Goal: Task Accomplishment & Management: Use online tool/utility

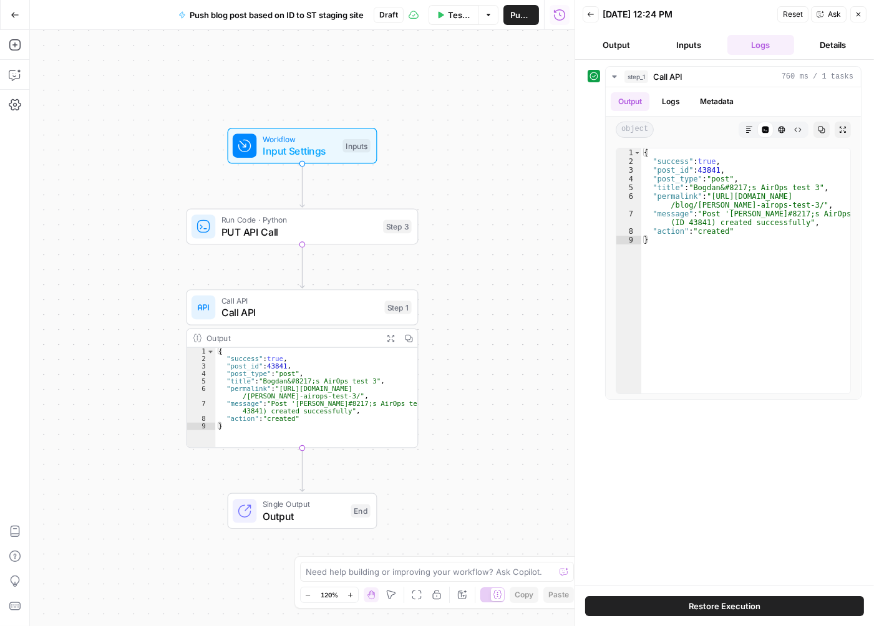
click at [591, 19] on button "Back" at bounding box center [591, 14] width 16 height 16
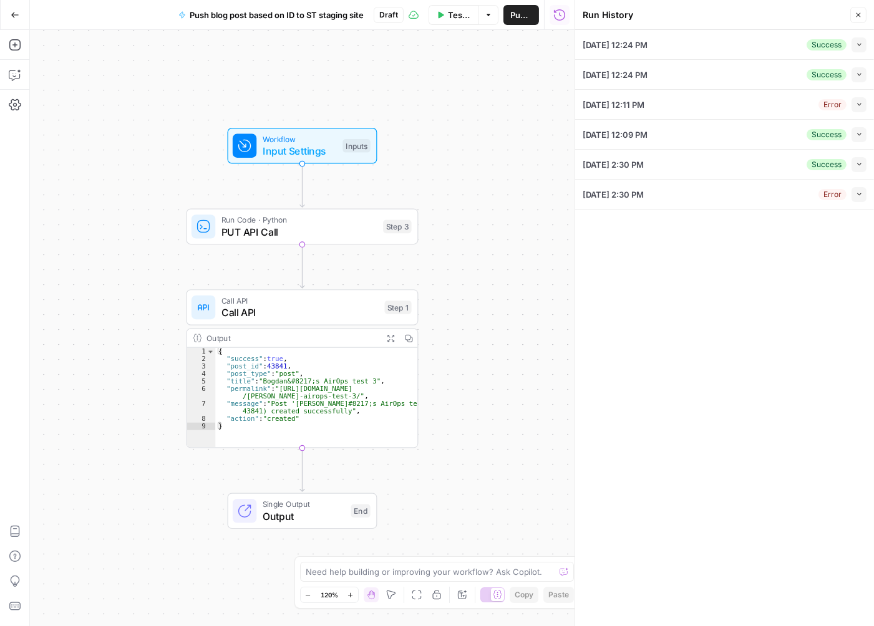
drag, startPoint x: 861, startPoint y: 13, endPoint x: 834, endPoint y: 44, distance: 41.1
click at [860, 13] on icon "button" at bounding box center [857, 14] width 7 height 7
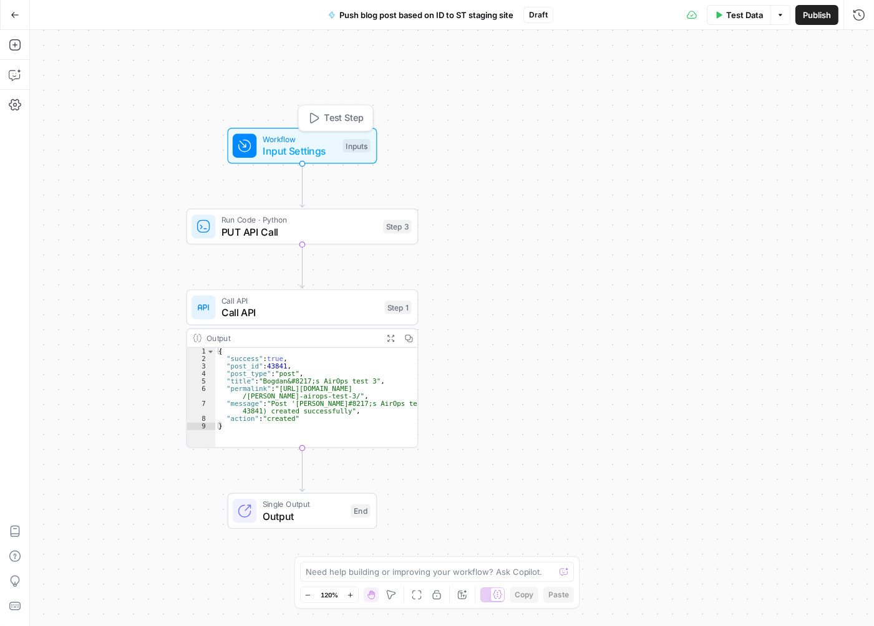
click at [323, 156] on span "Input Settings" at bounding box center [300, 150] width 74 height 15
click at [332, 226] on span "PUT API Call" at bounding box center [299, 232] width 156 height 15
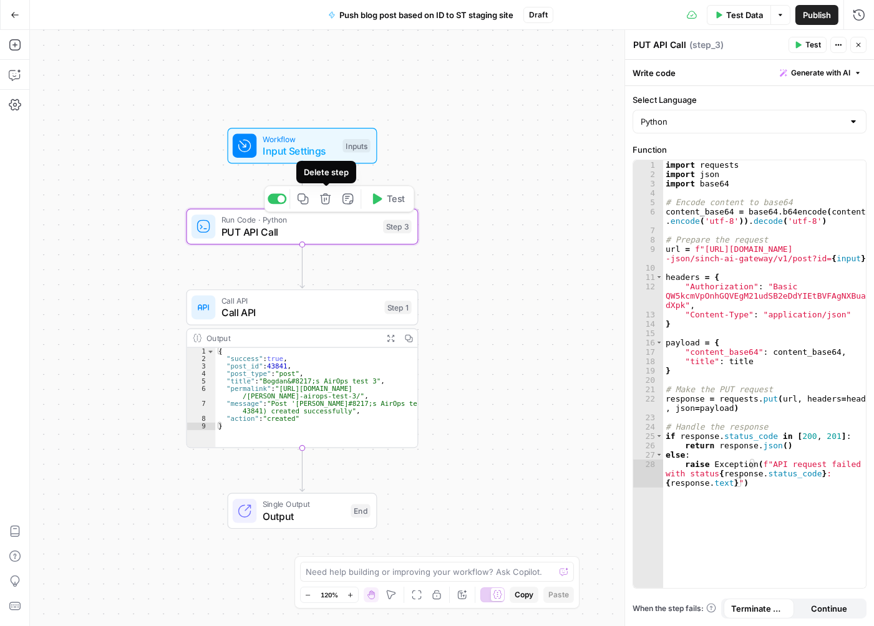
click at [330, 202] on icon "button" at bounding box center [325, 199] width 12 height 12
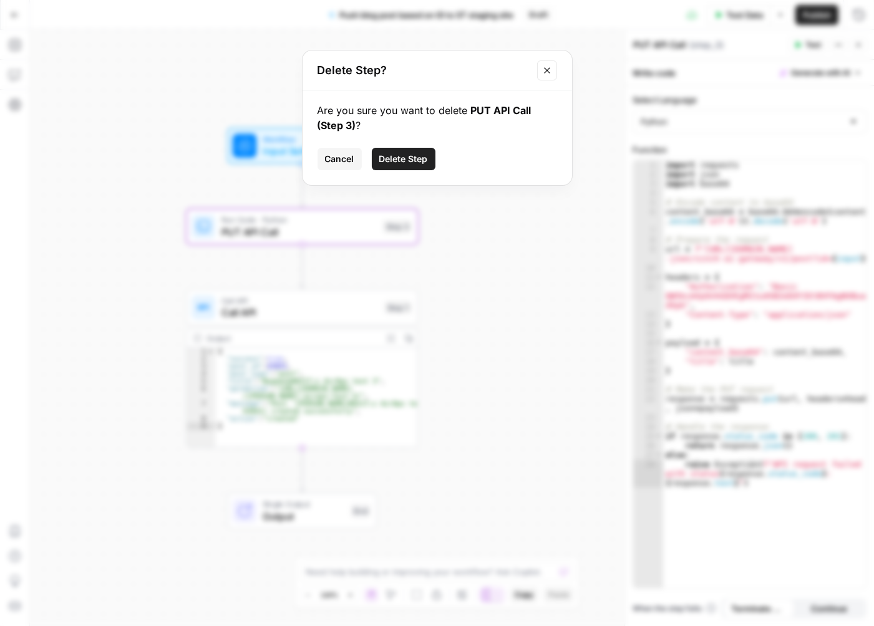
click at [422, 155] on span "Delete Step" at bounding box center [403, 159] width 49 height 12
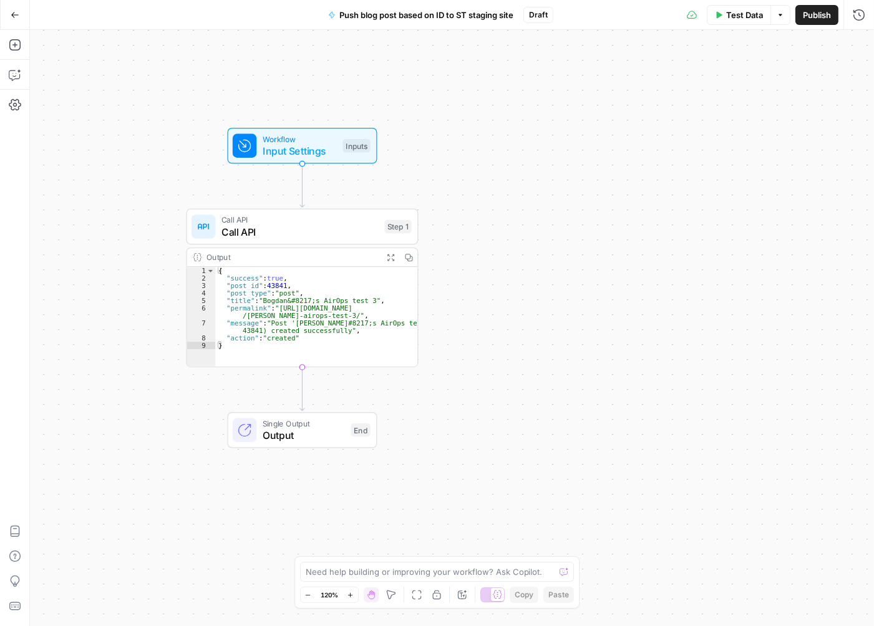
click at [331, 231] on span "Call API" at bounding box center [299, 232] width 157 height 15
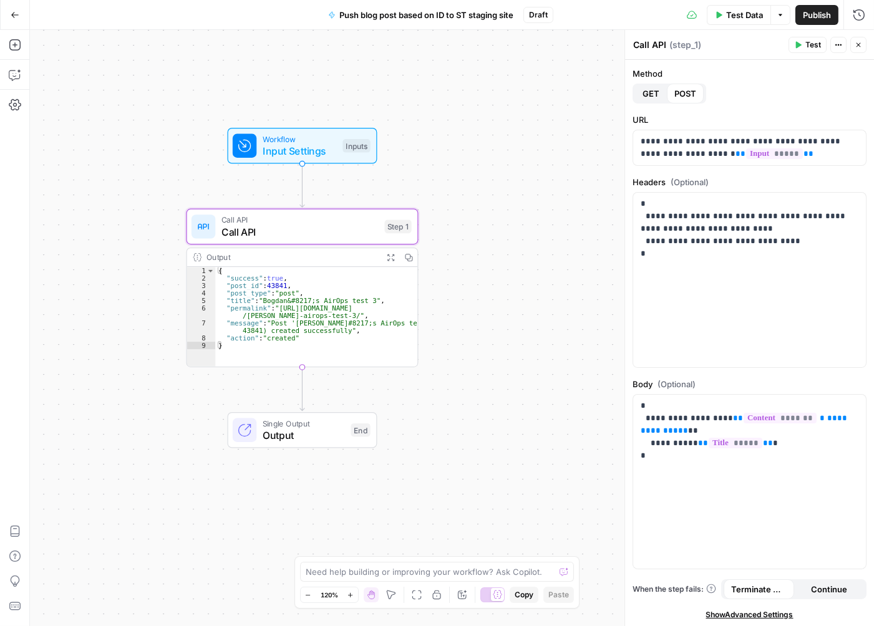
click at [811, 46] on span "Test" at bounding box center [813, 44] width 16 height 11
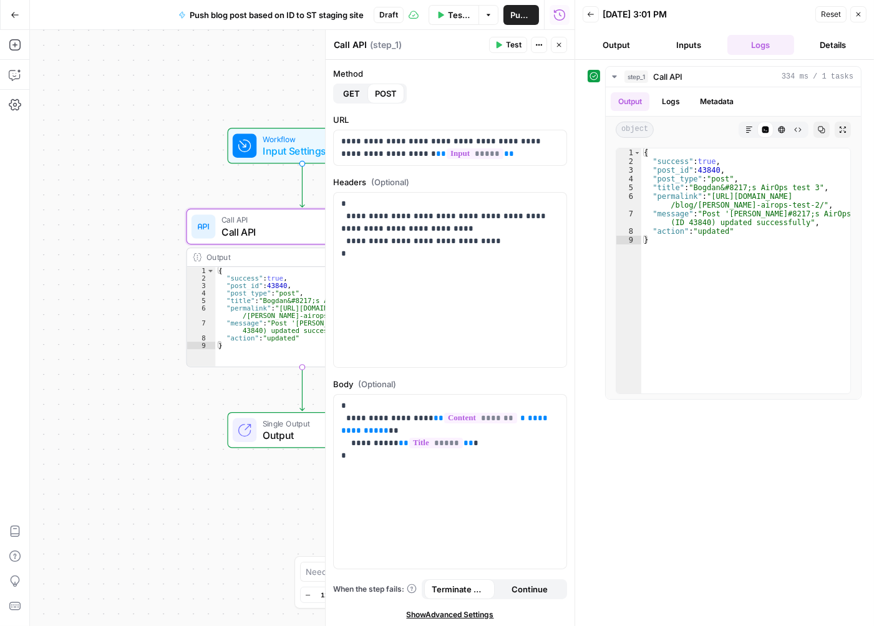
click at [697, 45] on button "Inputs" at bounding box center [688, 45] width 67 height 20
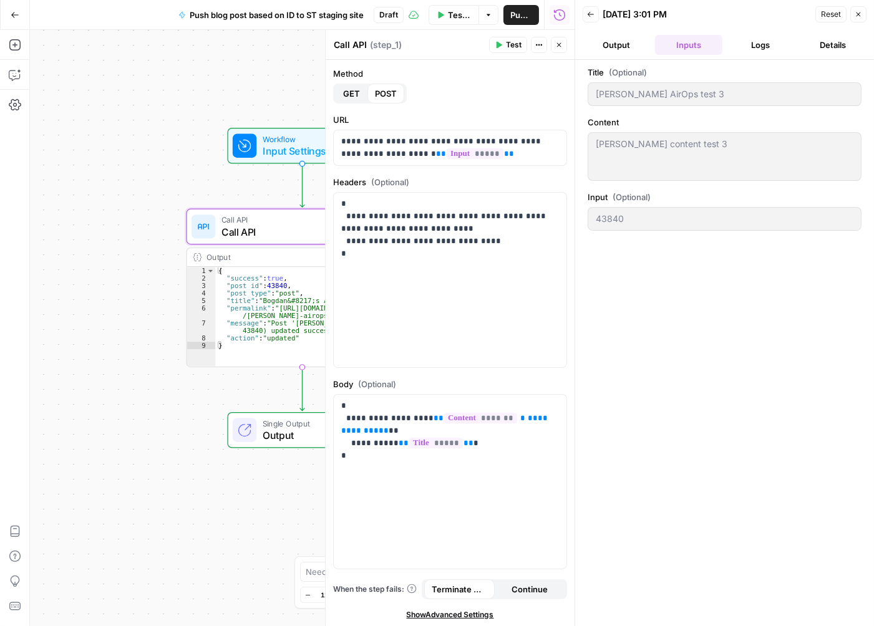
click at [765, 46] on button "Logs" at bounding box center [760, 45] width 67 height 20
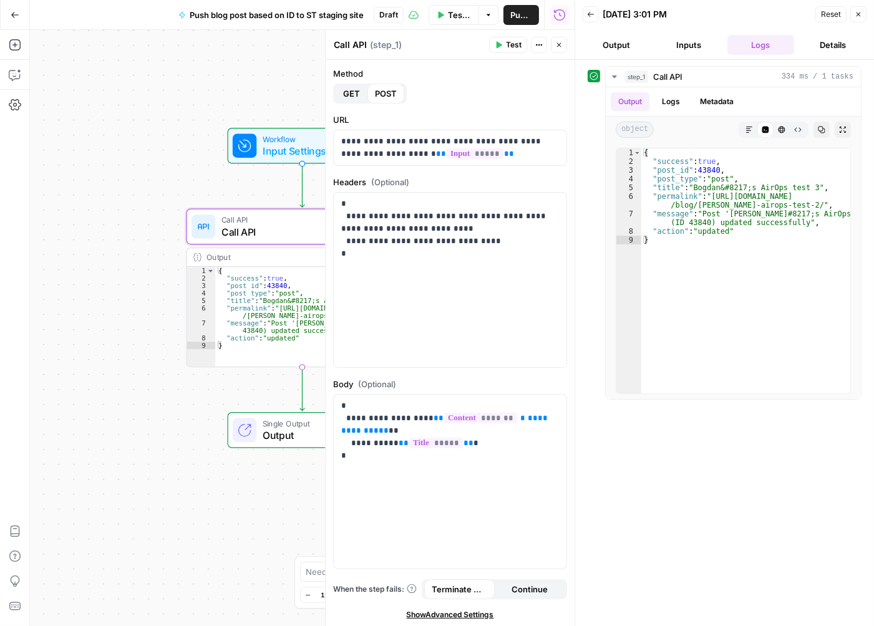
click at [516, 44] on span "Test" at bounding box center [514, 44] width 16 height 11
click at [684, 46] on button "Inputs" at bounding box center [688, 45] width 67 height 20
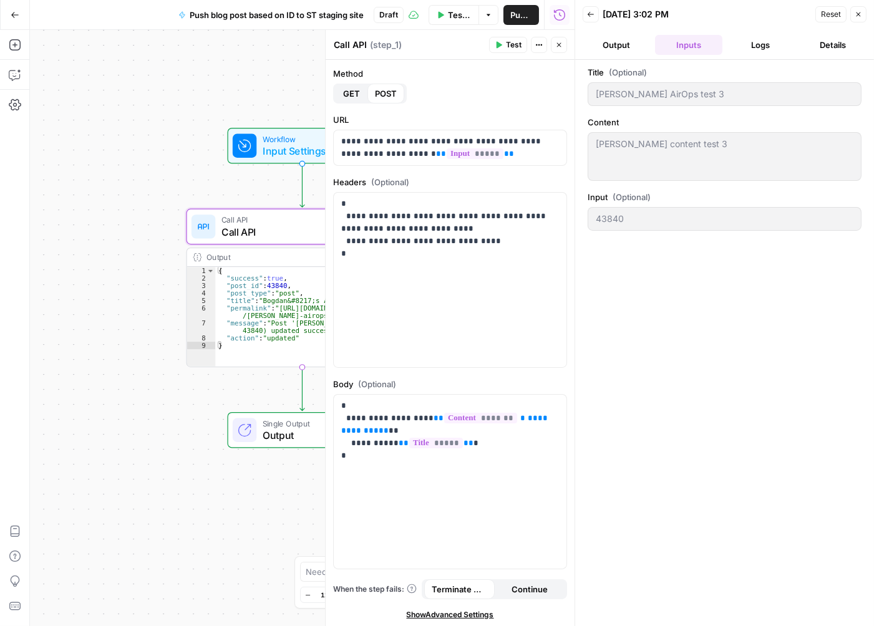
click at [859, 17] on icon "button" at bounding box center [857, 14] width 7 height 7
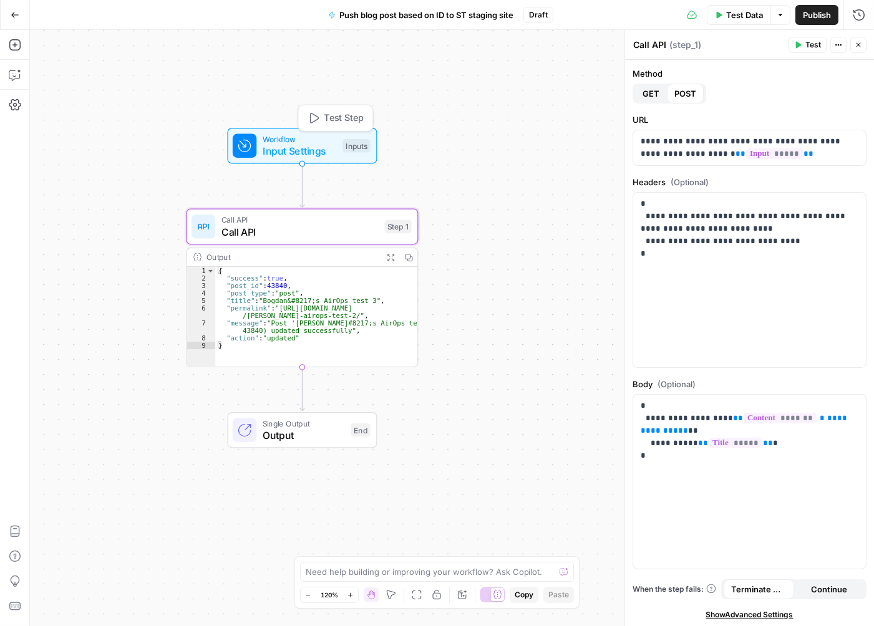
click at [307, 138] on span "Workflow" at bounding box center [300, 139] width 74 height 12
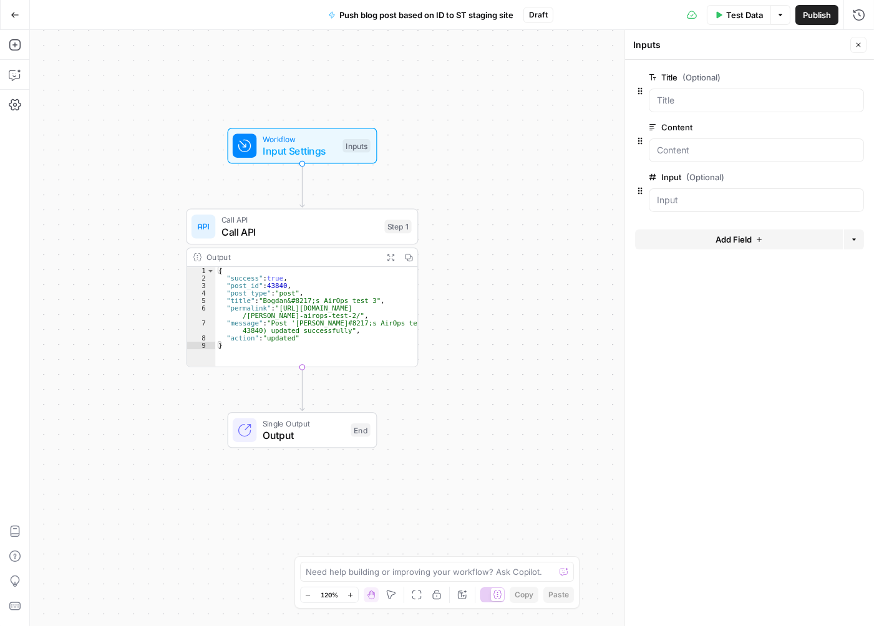
click at [736, 19] on span "Test Data" at bounding box center [744, 15] width 37 height 12
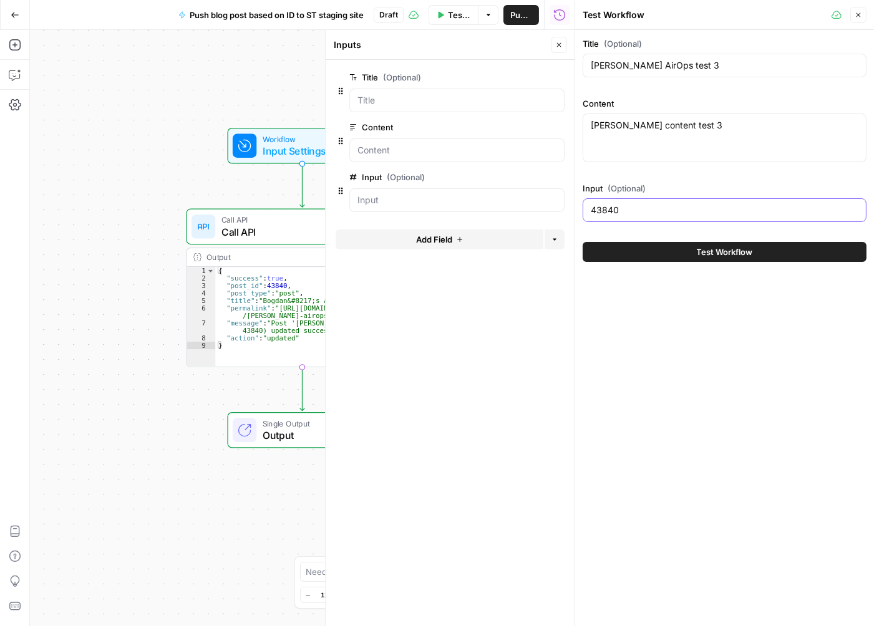
click at [692, 204] on input "43840" at bounding box center [725, 210] width 268 height 12
click at [705, 64] on input "[PERSON_NAME] AirOps test 3" at bounding box center [725, 65] width 268 height 12
type input "[PERSON_NAME] AirOps test 4"
click at [719, 128] on textarea "[PERSON_NAME] content test 3" at bounding box center [725, 125] width 268 height 12
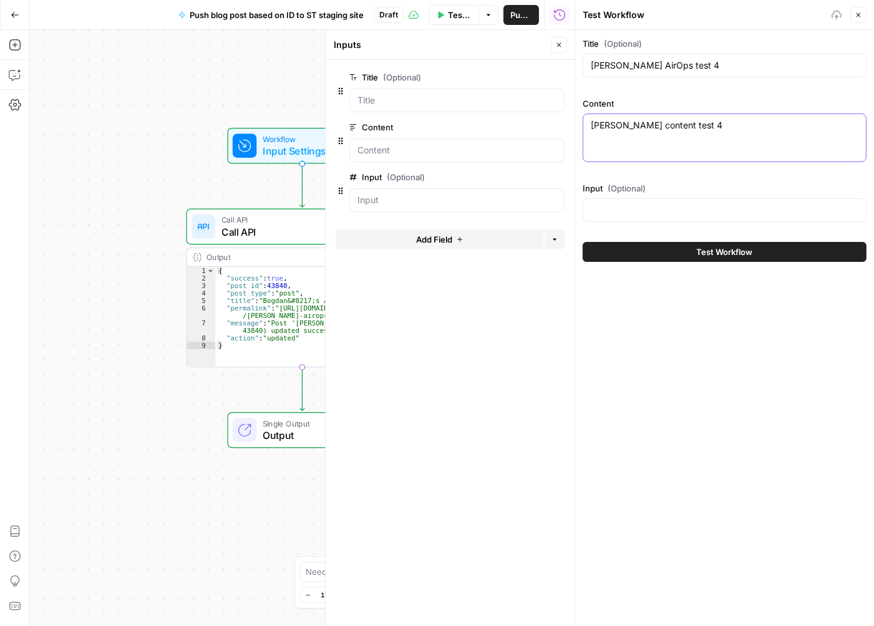
type textarea "[PERSON_NAME] content test 4"
click at [715, 253] on span "Test Workflow" at bounding box center [725, 252] width 56 height 12
click at [717, 253] on span "Test Workflow" at bounding box center [725, 252] width 56 height 12
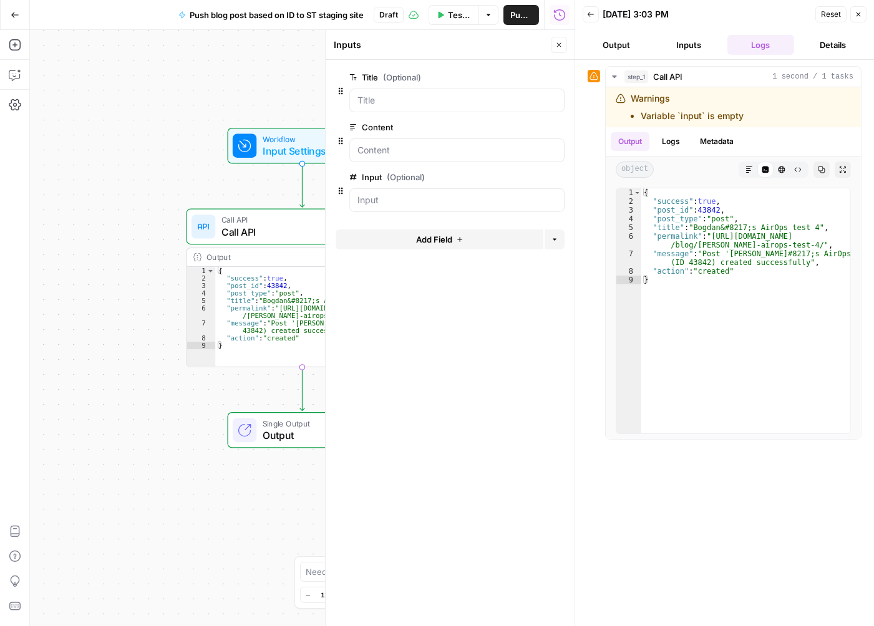
click at [685, 46] on button "Inputs" at bounding box center [688, 45] width 67 height 20
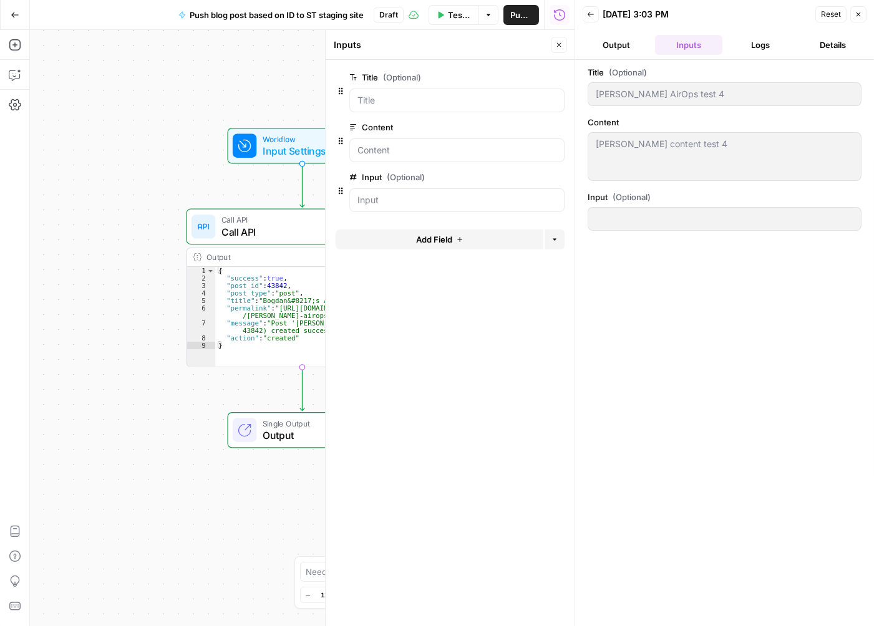
click at [631, 47] on button "Output" at bounding box center [616, 45] width 67 height 20
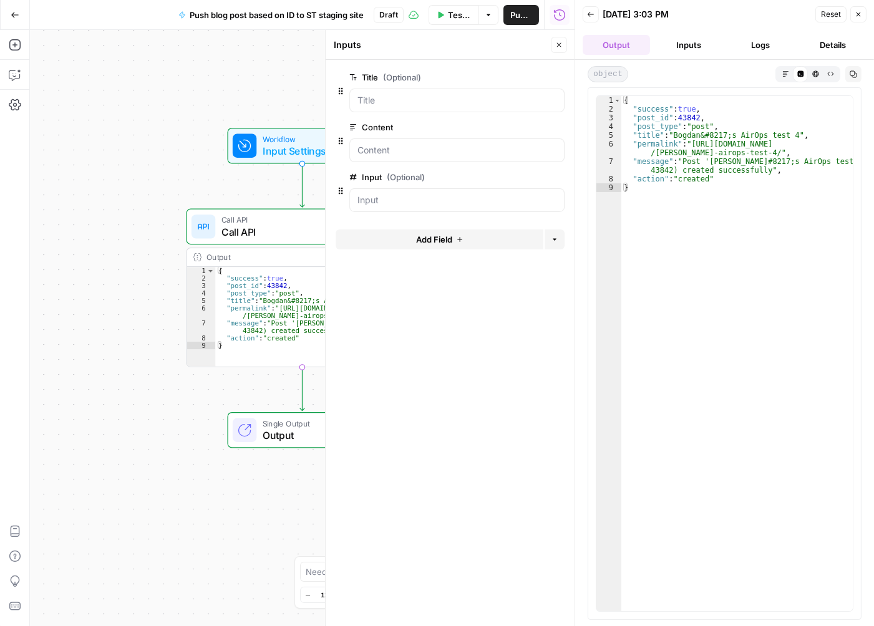
click at [858, 11] on icon "button" at bounding box center [857, 14] width 7 height 7
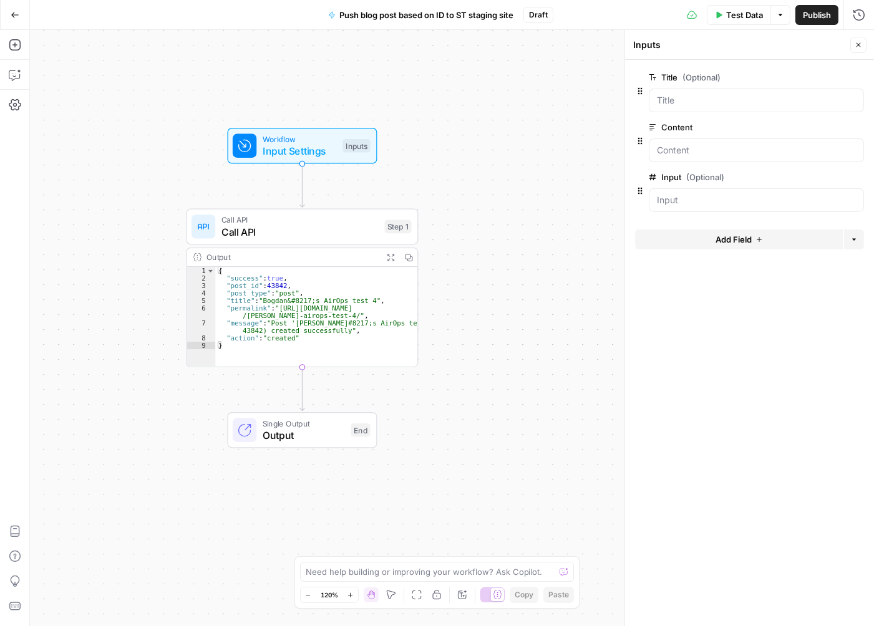
click at [733, 12] on span "Test Data" at bounding box center [744, 15] width 37 height 12
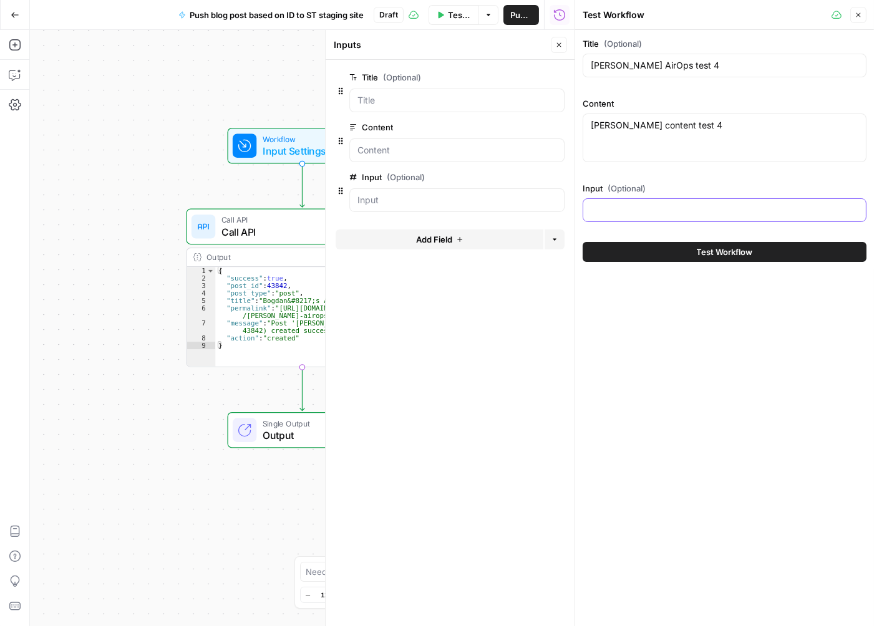
click at [642, 208] on input "Input (Optional)" at bounding box center [725, 210] width 268 height 12
type input "43842"
click at [728, 129] on textarea "[PERSON_NAME] content test 4" at bounding box center [725, 125] width 268 height 12
type textarea "[PERSON_NAME] content test 4 -- UPDATE"
click at [713, 251] on span "Test Workflow" at bounding box center [725, 252] width 56 height 12
